Goal: Task Accomplishment & Management: Use online tool/utility

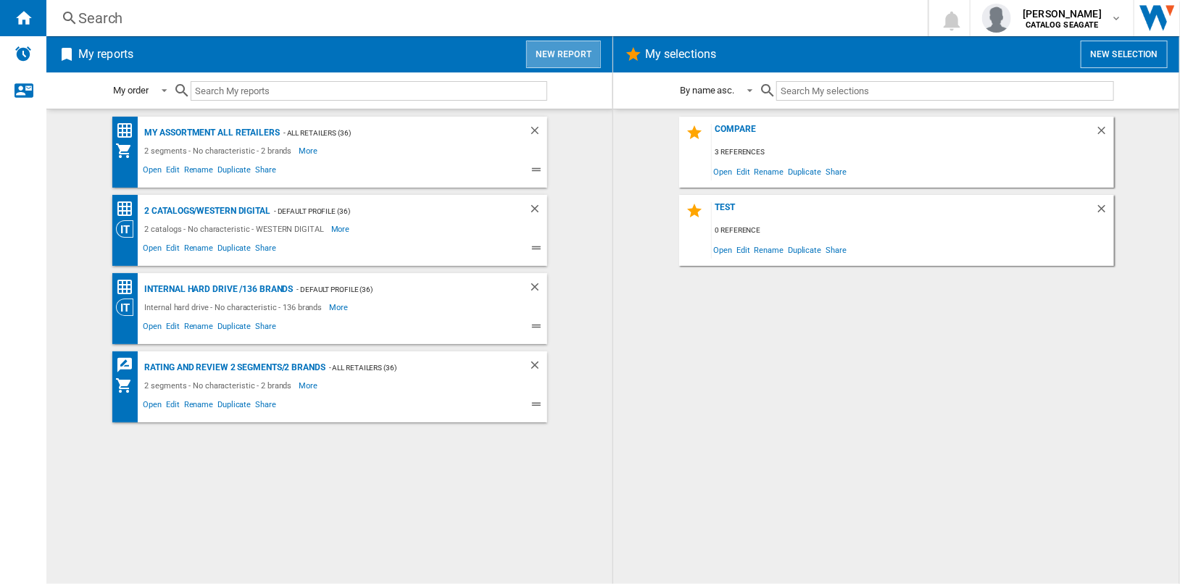
click at [576, 54] on button "New report" at bounding box center [563, 55] width 75 height 28
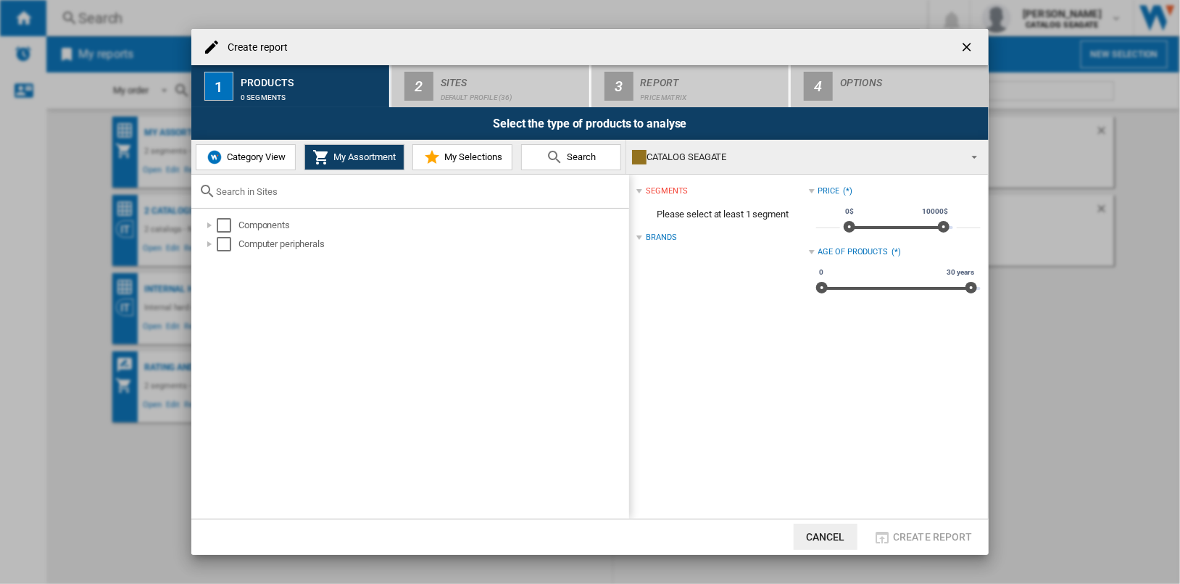
click at [234, 160] on span "Category View" at bounding box center [254, 157] width 62 height 11
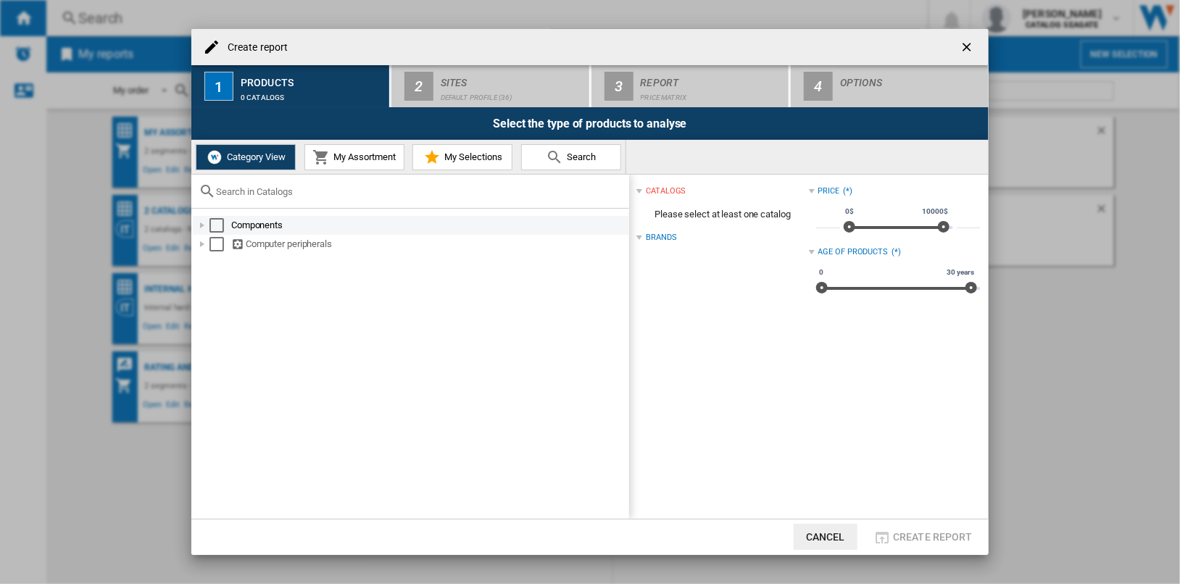
click at [212, 223] on div "Select" at bounding box center [217, 225] width 15 height 15
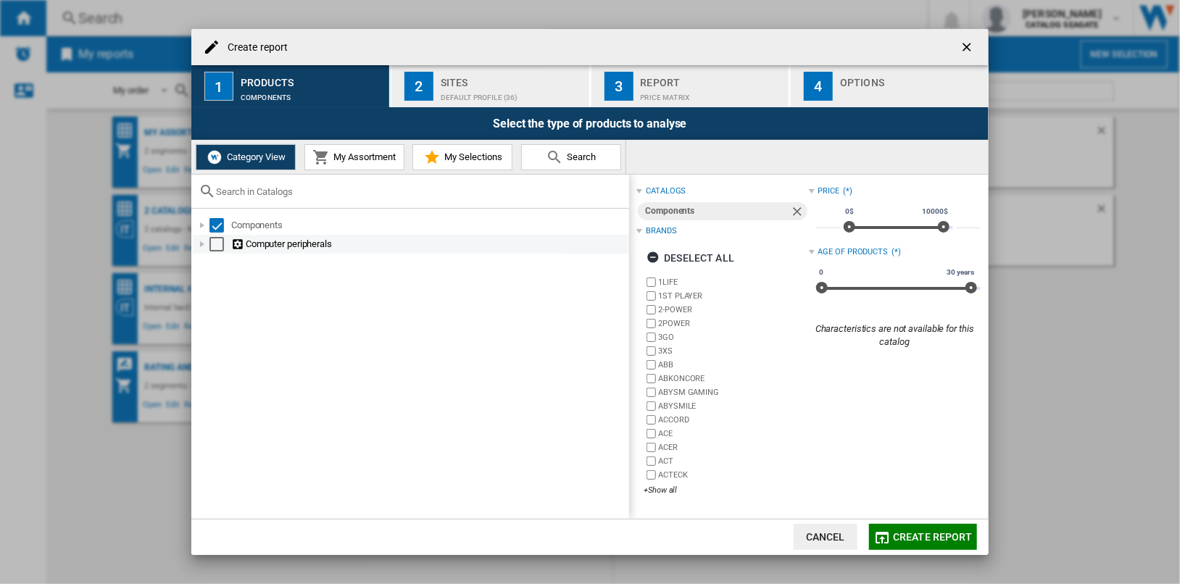
click at [213, 248] on div "Select" at bounding box center [217, 244] width 15 height 15
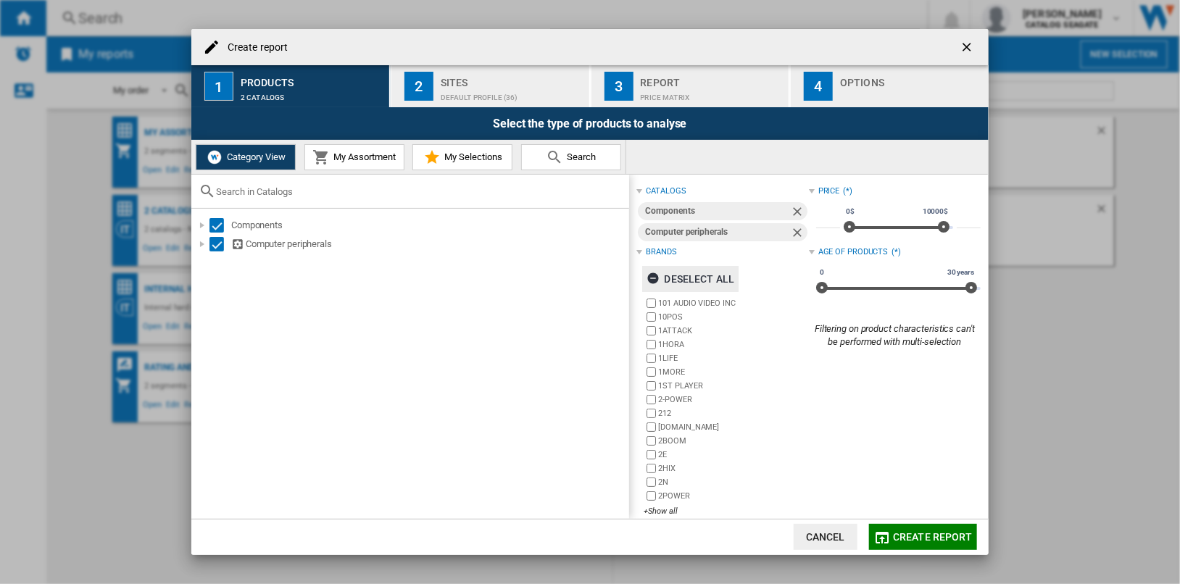
click at [696, 276] on div "Deselect all" at bounding box center [691, 279] width 88 height 26
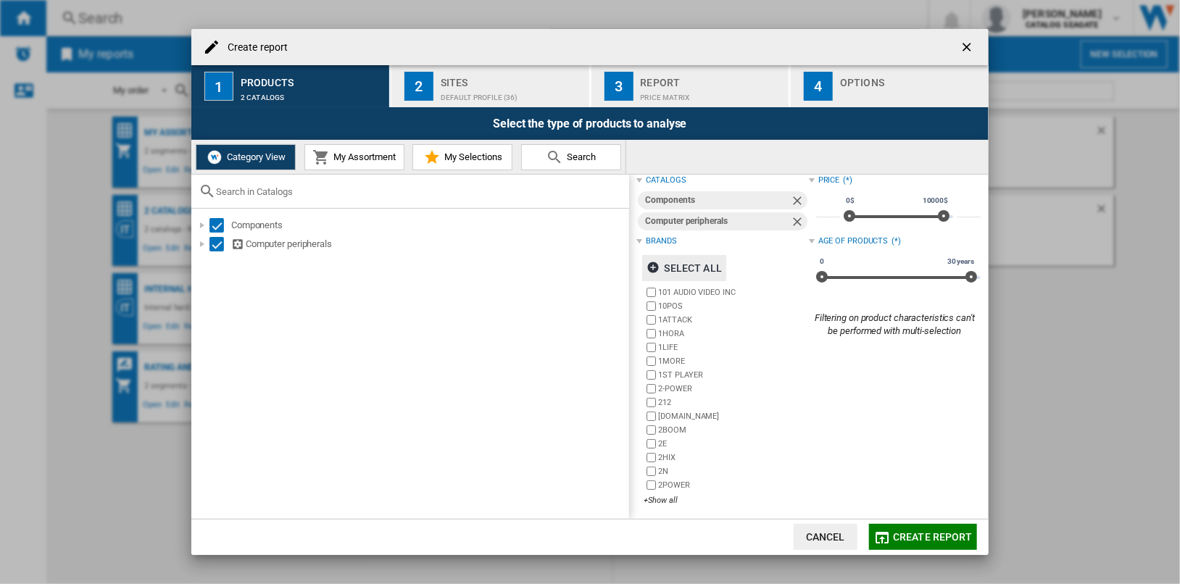
scroll to position [15, 0]
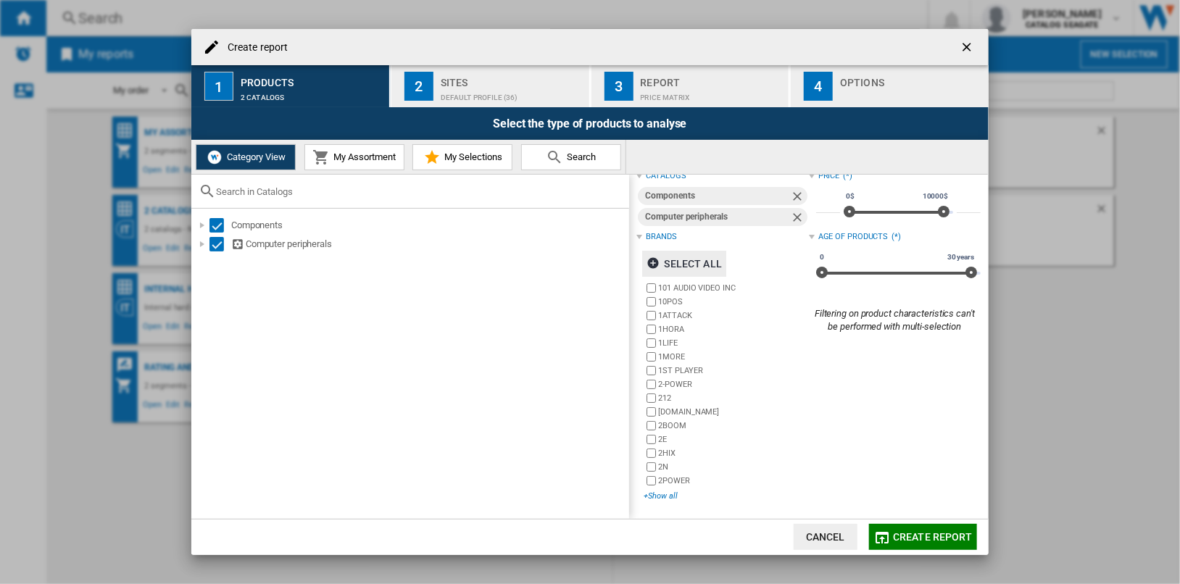
click at [671, 494] on div "+Show all" at bounding box center [726, 496] width 165 height 11
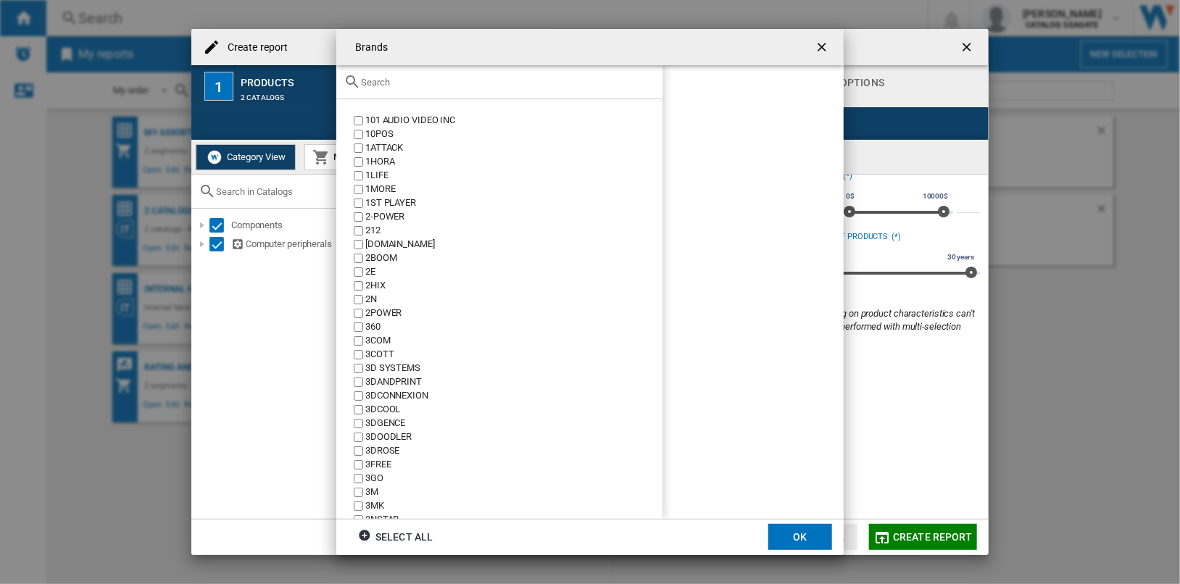
click at [444, 88] on input "text" at bounding box center [508, 82] width 294 height 11
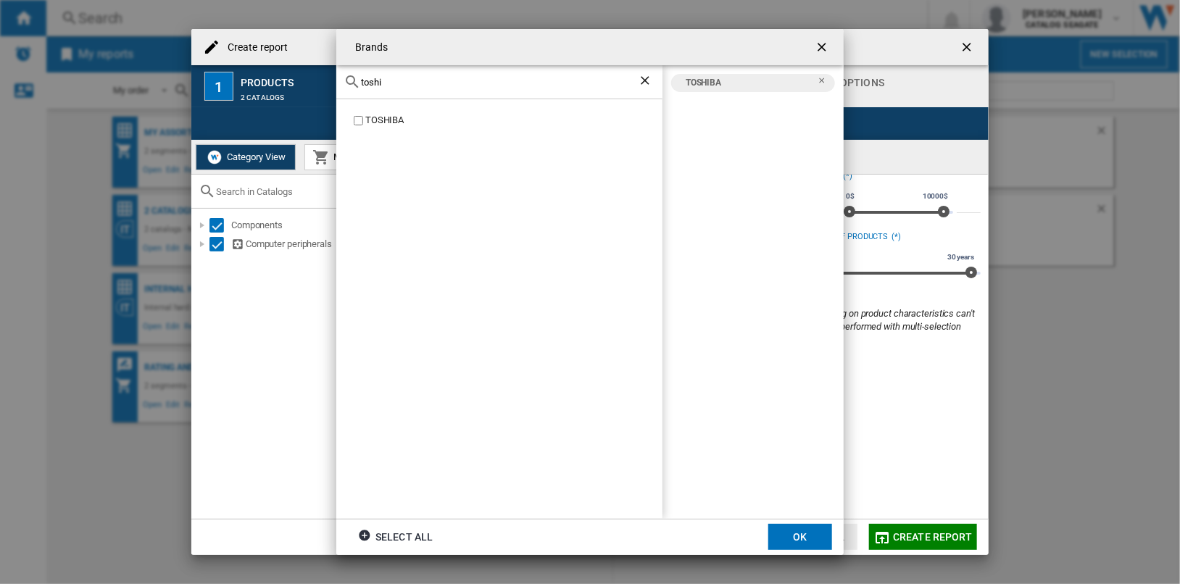
click at [411, 89] on div "toshi" at bounding box center [499, 82] width 326 height 34
click at [412, 87] on input "toshi" at bounding box center [499, 82] width 277 height 11
type input "west"
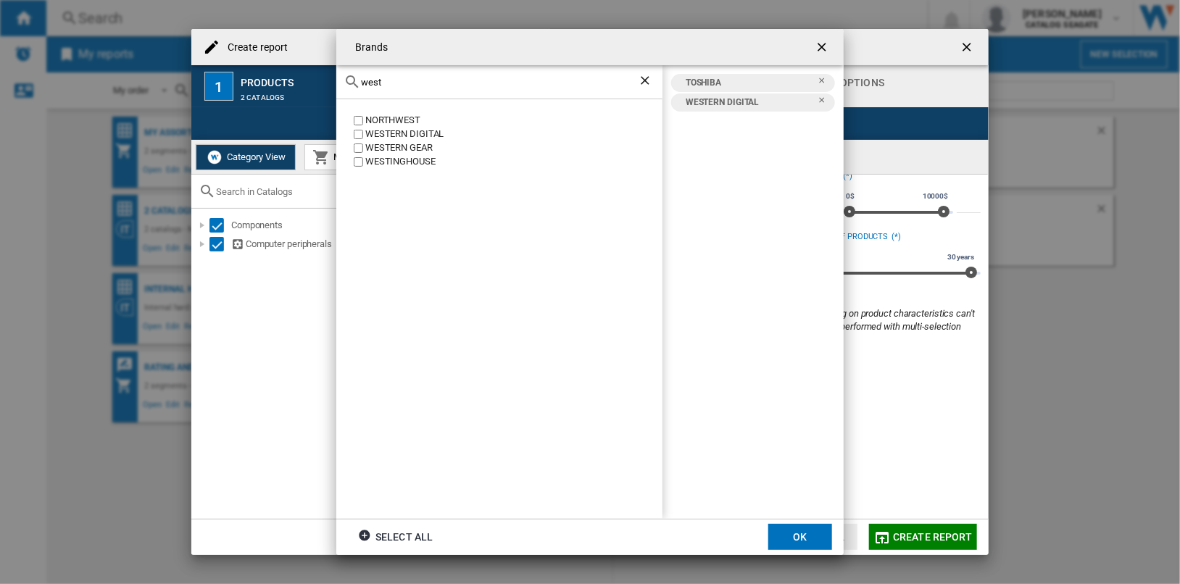
drag, startPoint x: 797, startPoint y: 535, endPoint x: 931, endPoint y: 536, distance: 134.1
click at [797, 536] on button "OK" at bounding box center [801, 537] width 64 height 26
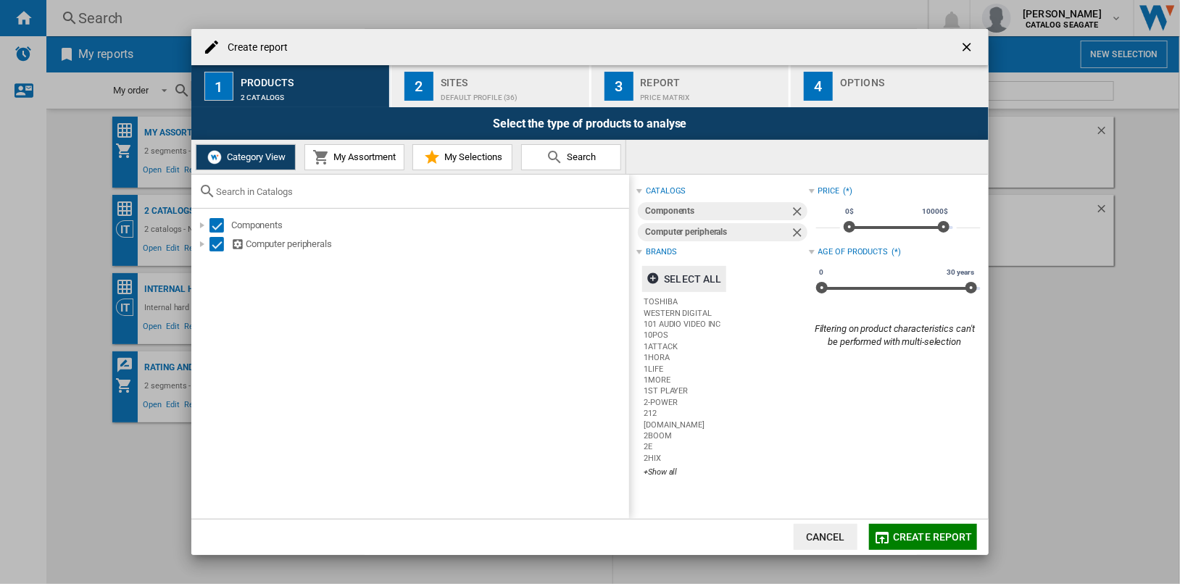
scroll to position [0, 0]
click at [931, 536] on span "Create report" at bounding box center [933, 537] width 80 height 12
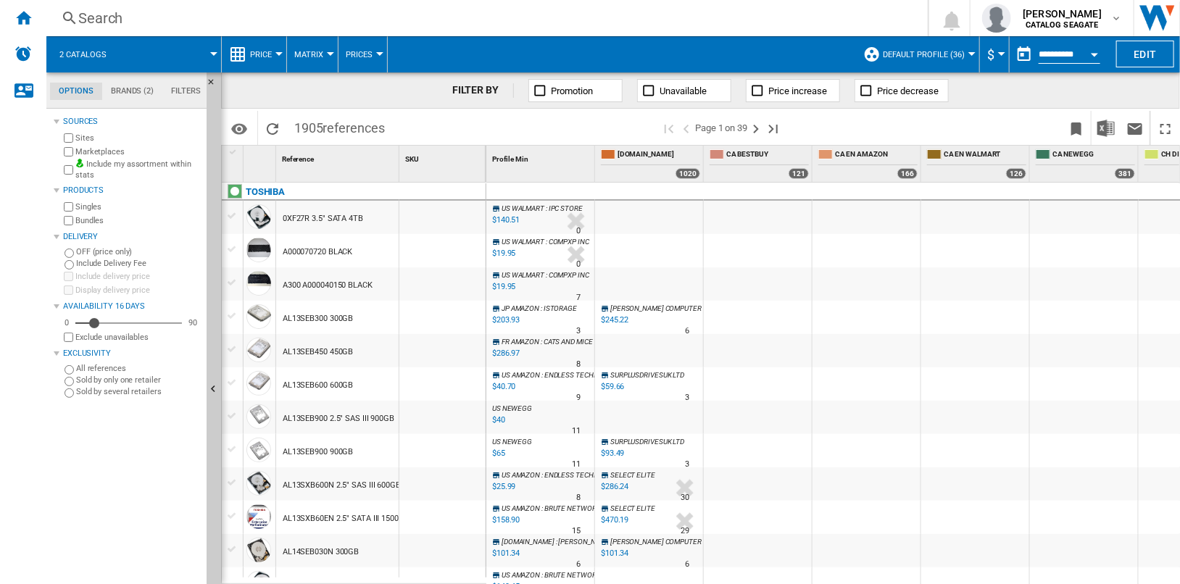
drag, startPoint x: 296, startPoint y: 128, endPoint x: 392, endPoint y: 128, distance: 96.4
click at [392, 128] on div "Identifiers SKU - Stock Keeping Unit EAN - European Article Numbering Show SKU'…" at bounding box center [700, 127] width 959 height 36
click at [1099, 22] on b "CATALOG SEAGATE" at bounding box center [1063, 24] width 73 height 9
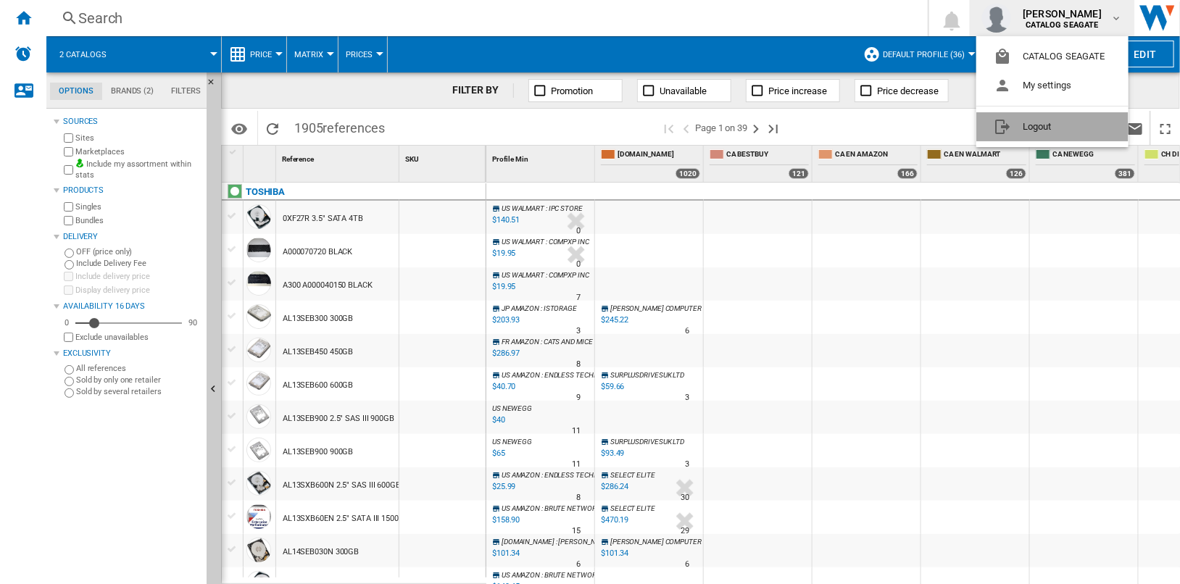
click at [1083, 127] on button "Logout" at bounding box center [1053, 126] width 152 height 29
